Goal: Task Accomplishment & Management: Manage account settings

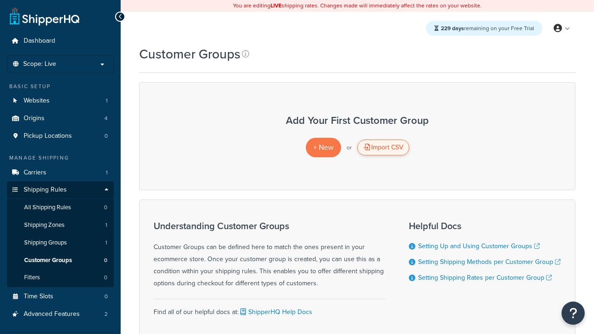
click at [383, 148] on div "Import CSV" at bounding box center [383, 148] width 52 height 16
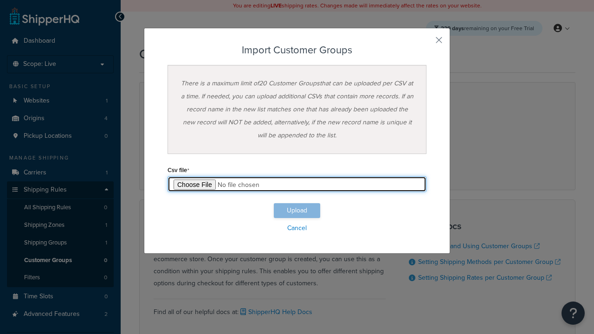
click at [297, 184] on input "file" at bounding box center [297, 184] width 259 height 16
type input "C:\fakepath\importCustomerGroupsSuccess.csv"
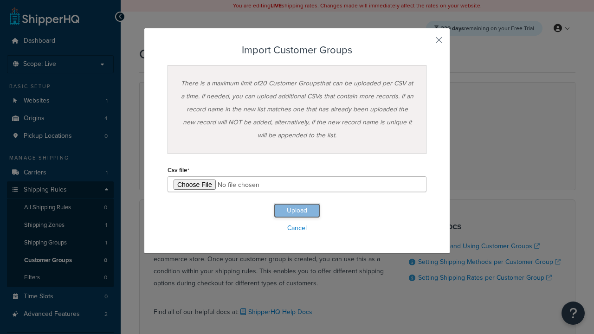
click at [297, 211] on button "Upload" at bounding box center [297, 210] width 46 height 15
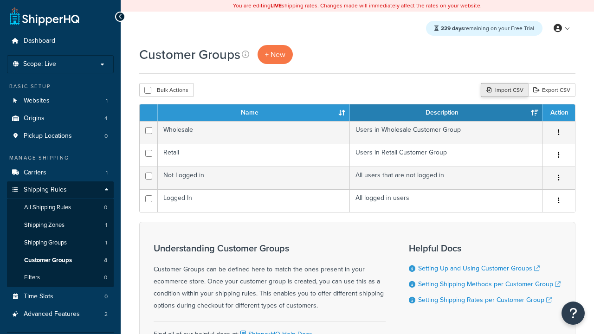
click at [503, 91] on div "Import CSV" at bounding box center [504, 90] width 47 height 14
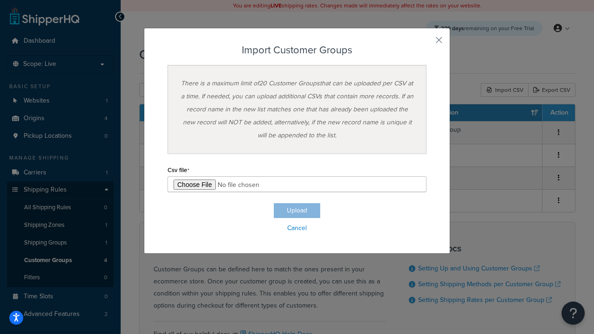
click at [297, 50] on h3 "Import Customer Groups" at bounding box center [297, 50] width 259 height 11
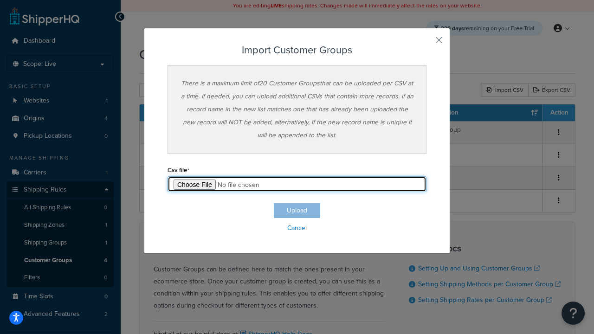
click at [297, 184] on input "file" at bounding box center [297, 184] width 259 height 16
type input "C:\fakepath\importCustomerGroupsFailure.csv"
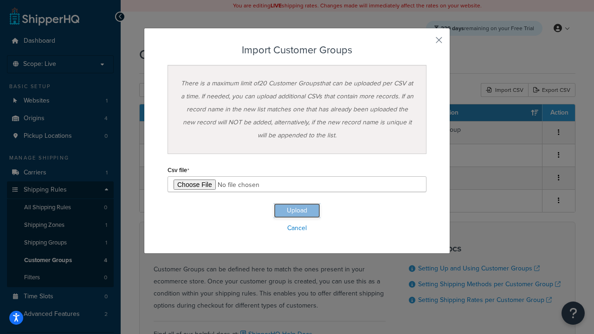
click at [297, 211] on button "Upload" at bounding box center [297, 210] width 46 height 15
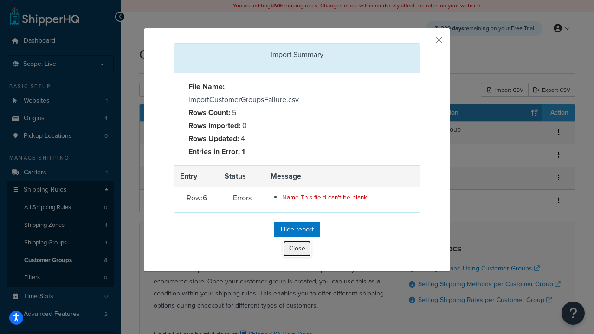
click at [297, 251] on button "Close" at bounding box center [297, 249] width 28 height 16
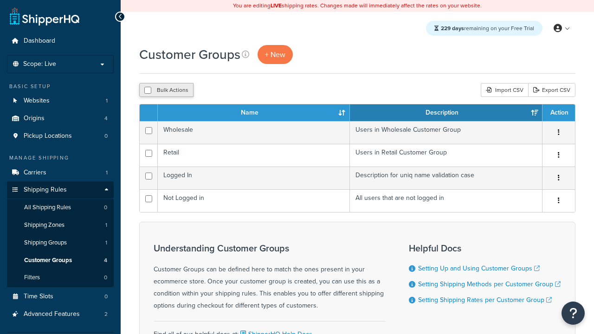
click at [166, 91] on button "Bulk Actions" at bounding box center [166, 90] width 54 height 14
checkbox input "true"
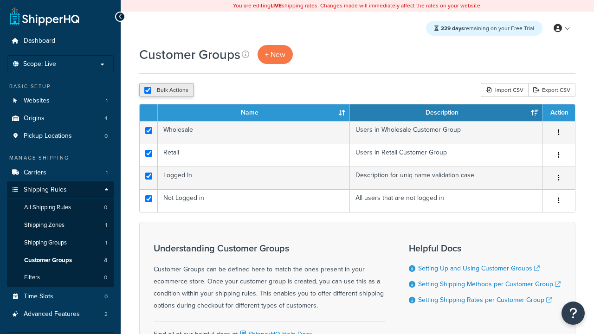
checkbox input "true"
click at [250, 91] on button "Delete" at bounding box center [248, 90] width 32 height 14
